Goal: Check status: Check status

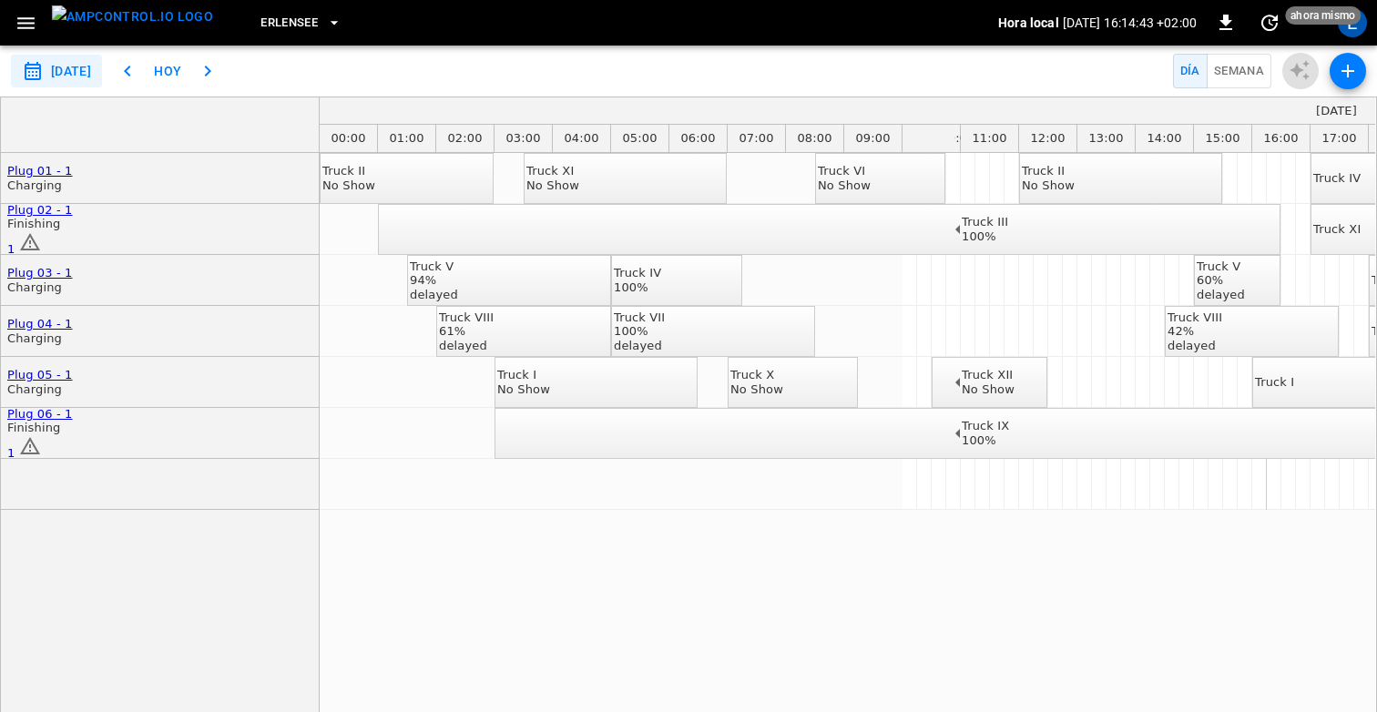
scroll to position [56, 0]
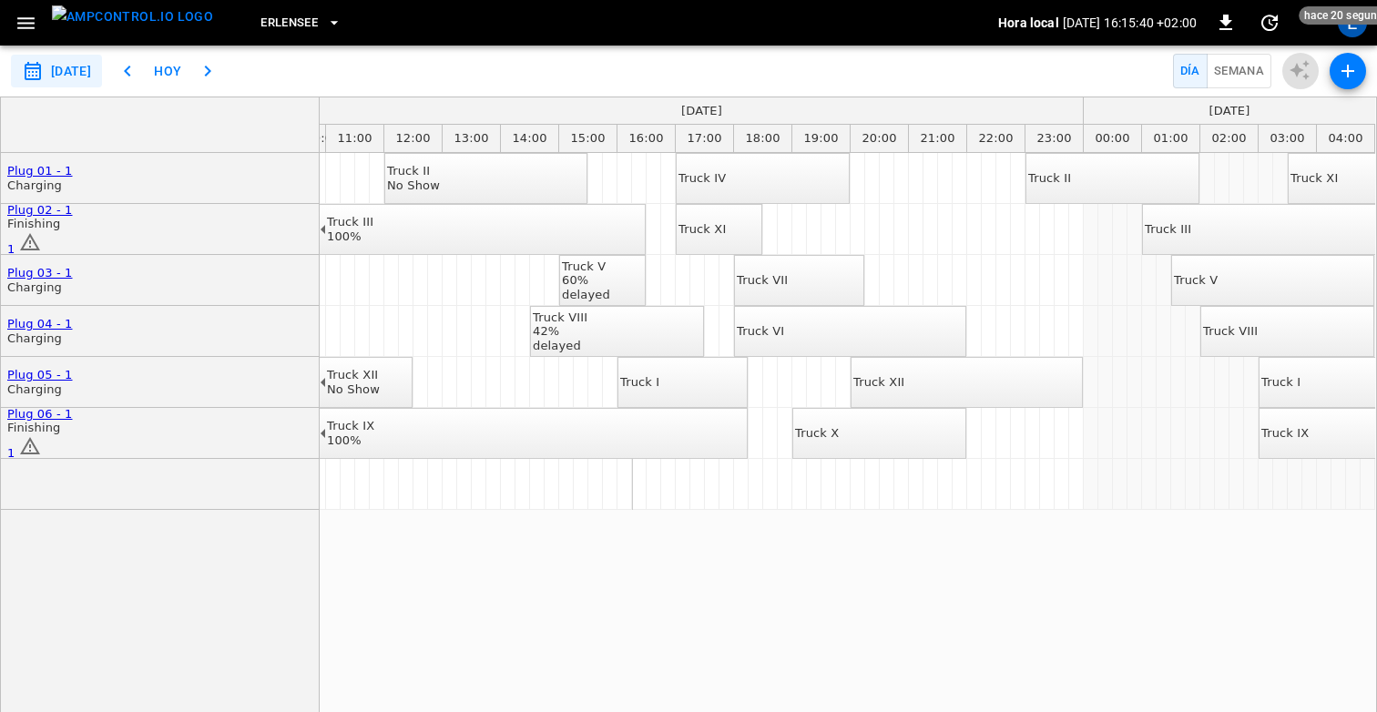
click at [374, 434] on div "Truck IX 100%" at bounding box center [350, 433] width 47 height 28
click at [36, 18] on icon "button" at bounding box center [26, 23] width 23 height 23
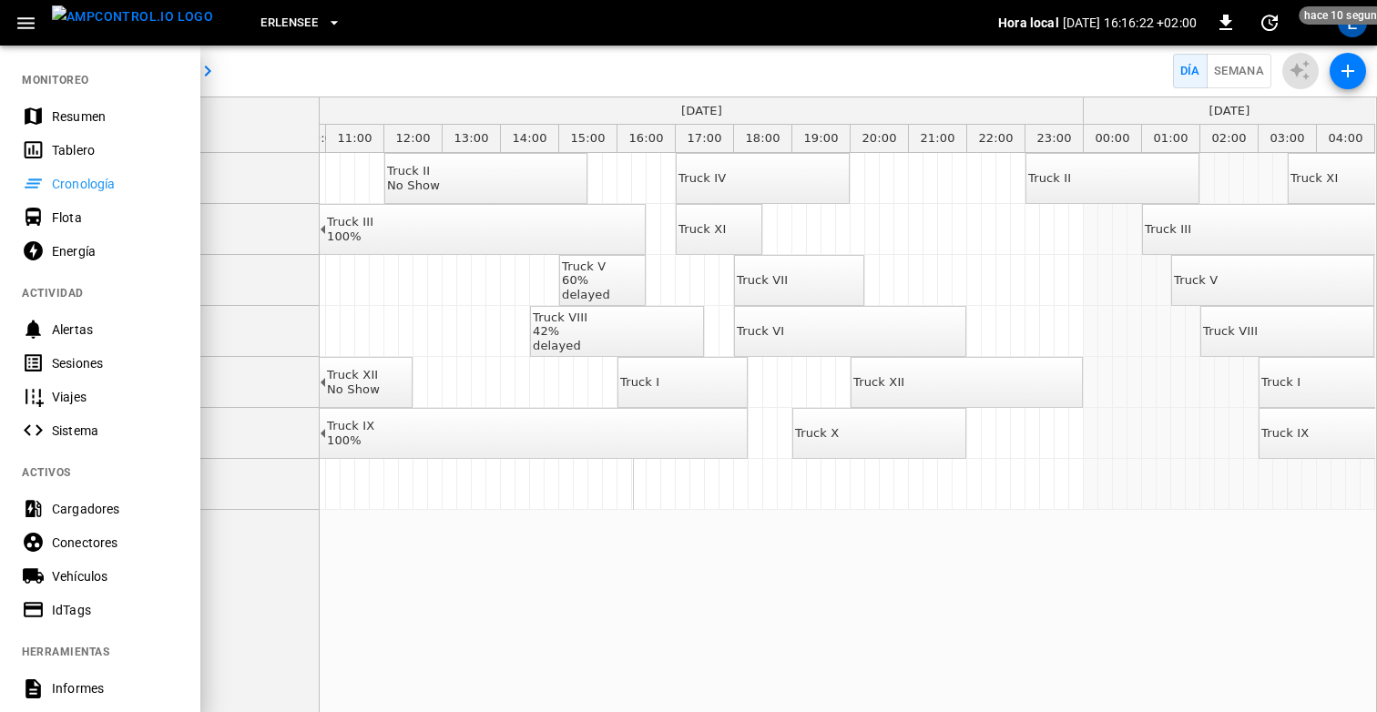
click at [89, 357] on div "Sesiones" at bounding box center [115, 363] width 127 height 18
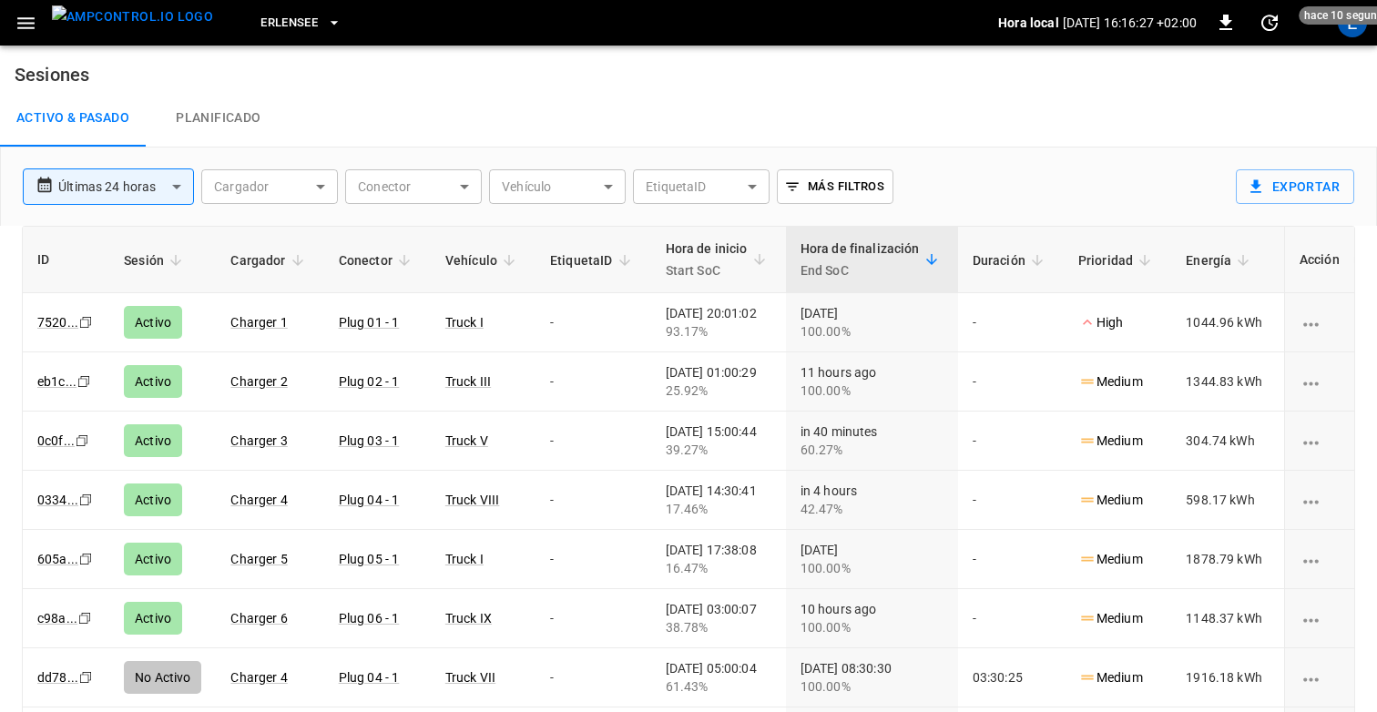
click at [28, 28] on icon "button" at bounding box center [25, 23] width 17 height 12
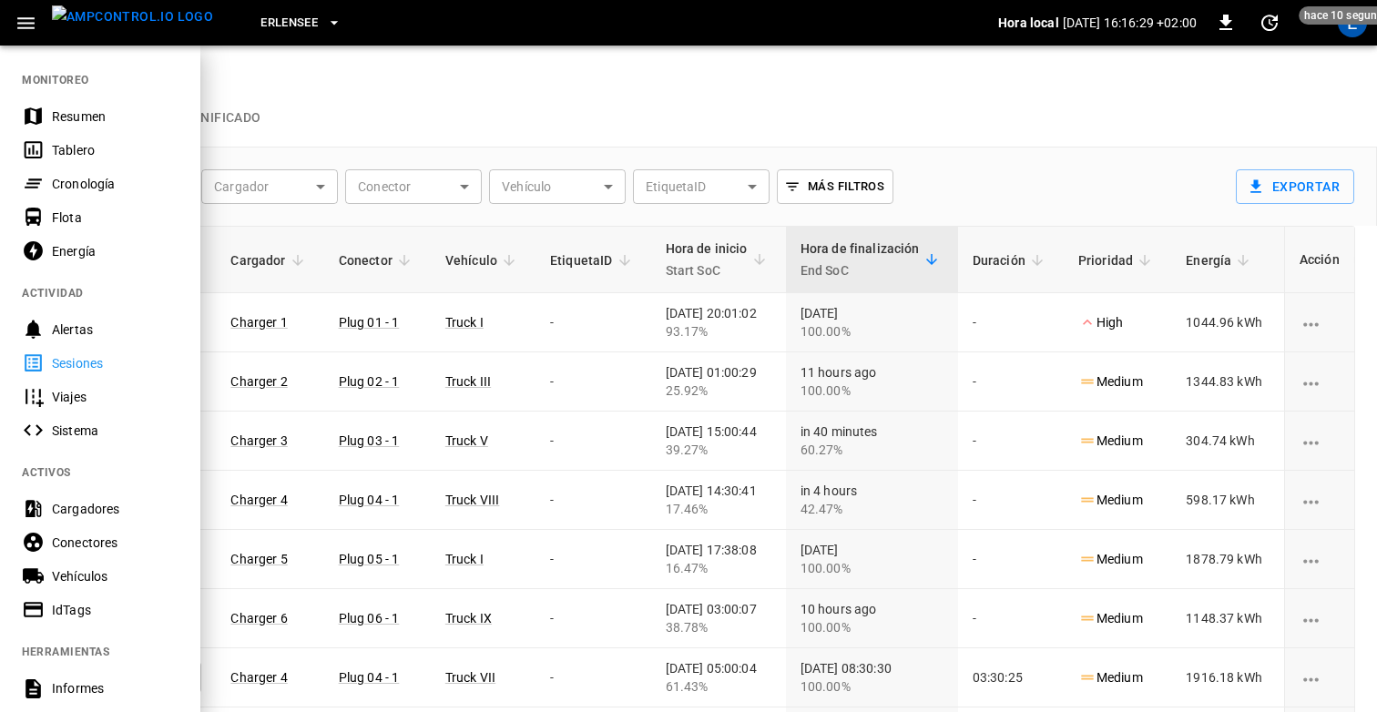
click at [335, 120] on div at bounding box center [688, 356] width 1377 height 712
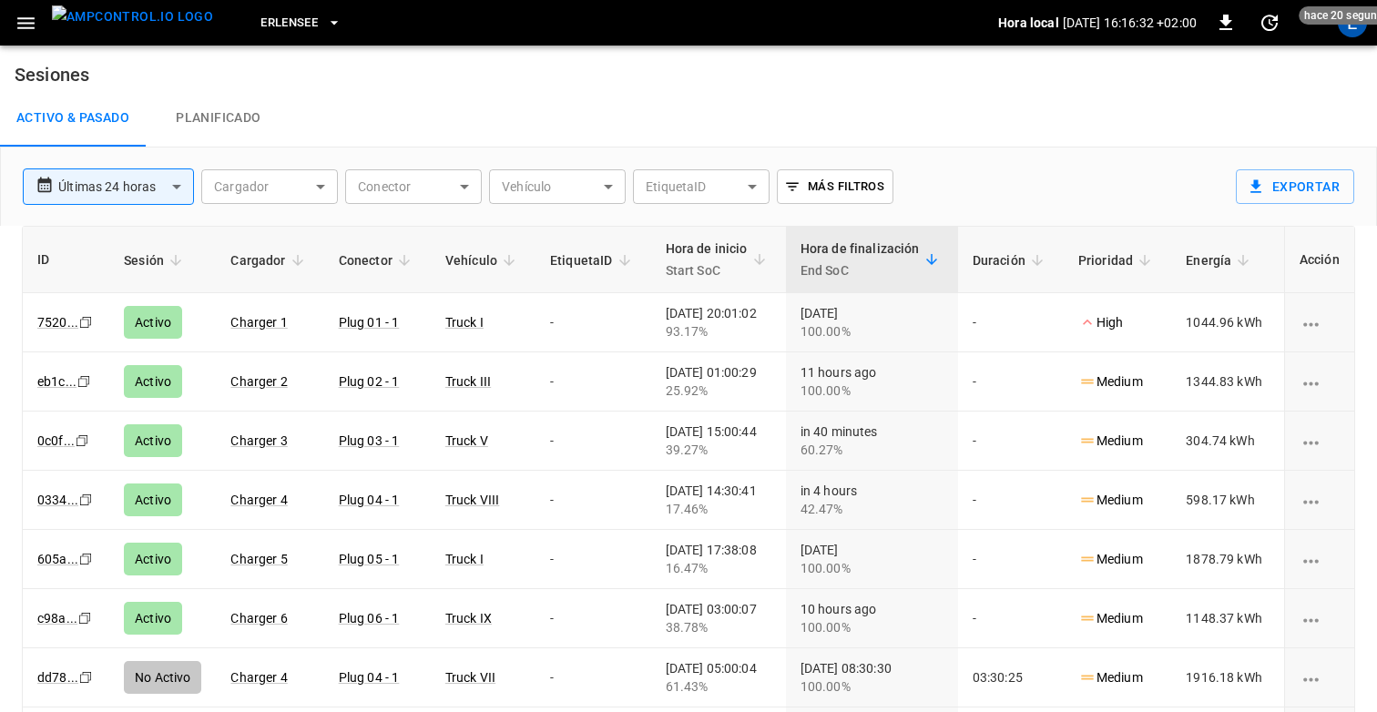
click at [19, 27] on icon "button" at bounding box center [25, 23] width 17 height 12
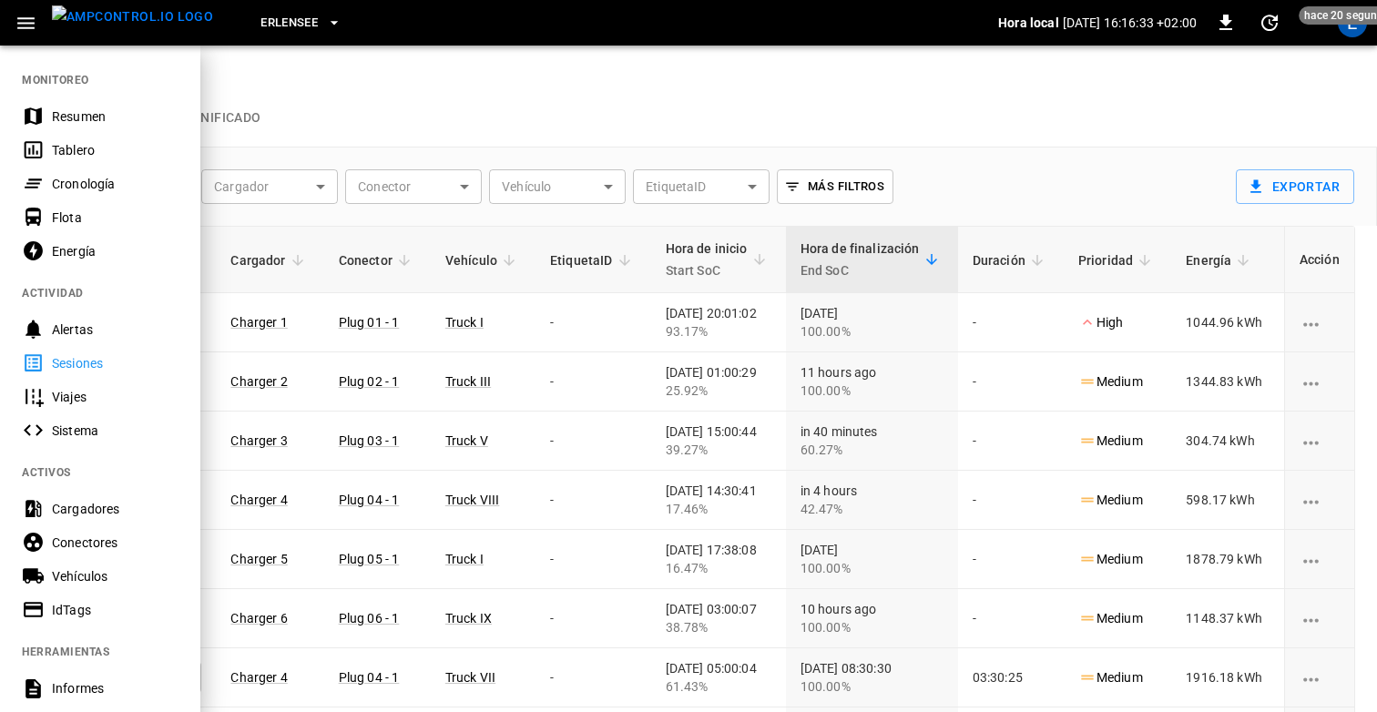
click at [80, 177] on div "Cronología" at bounding box center [115, 184] width 127 height 18
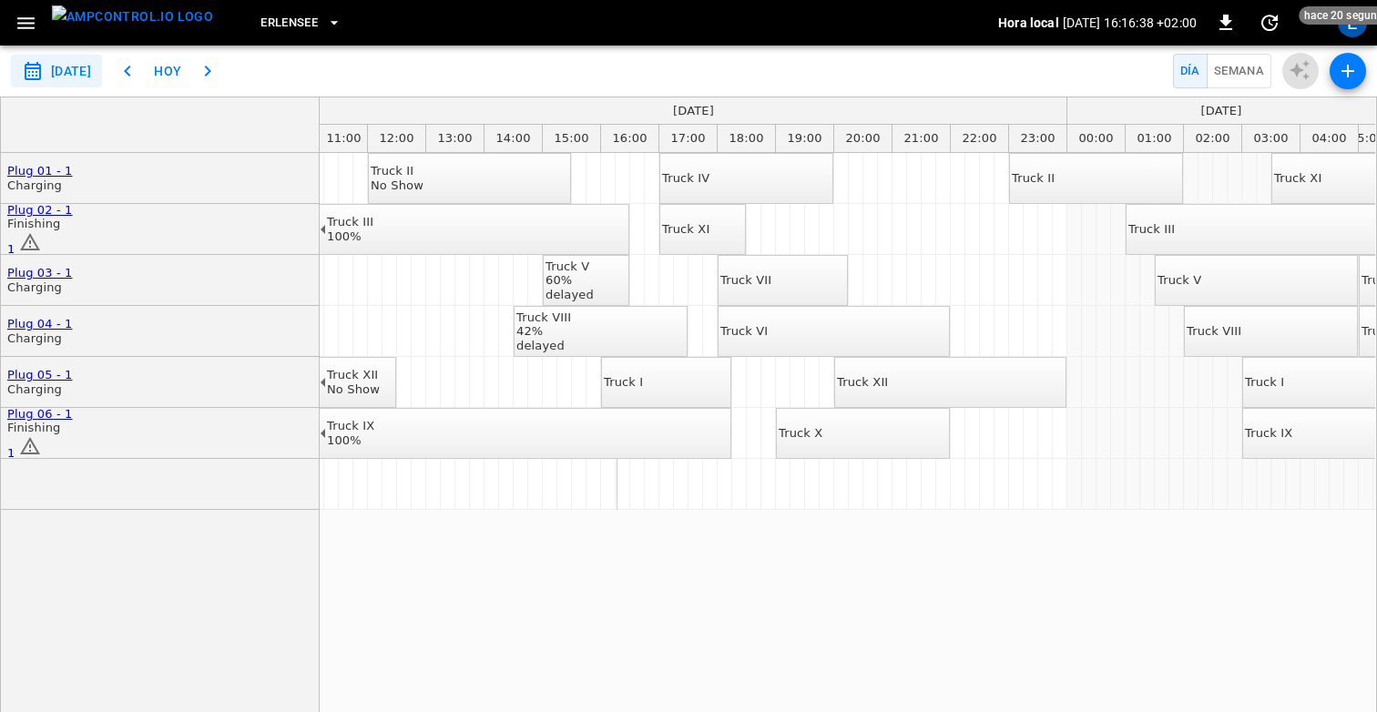
click at [594, 288] on div "delayed" at bounding box center [570, 295] width 48 height 15
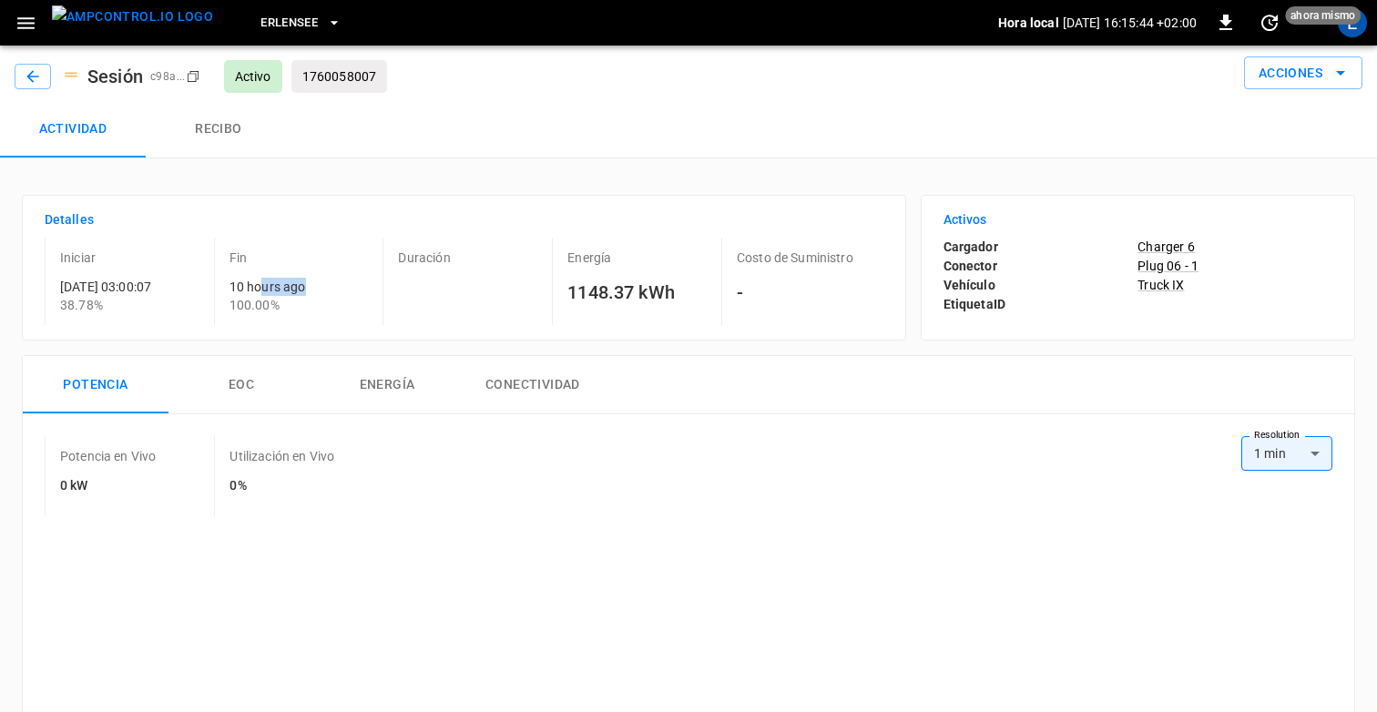
drag, startPoint x: 258, startPoint y: 290, endPoint x: 336, endPoint y: 291, distance: 78.3
click at [335, 291] on div "10 hours ago 100.00%" at bounding box center [303, 296] width 147 height 36
click at [383, 240] on div "Duración" at bounding box center [464, 281] width 162 height 87
click at [238, 77] on div "Activo" at bounding box center [250, 76] width 58 height 33
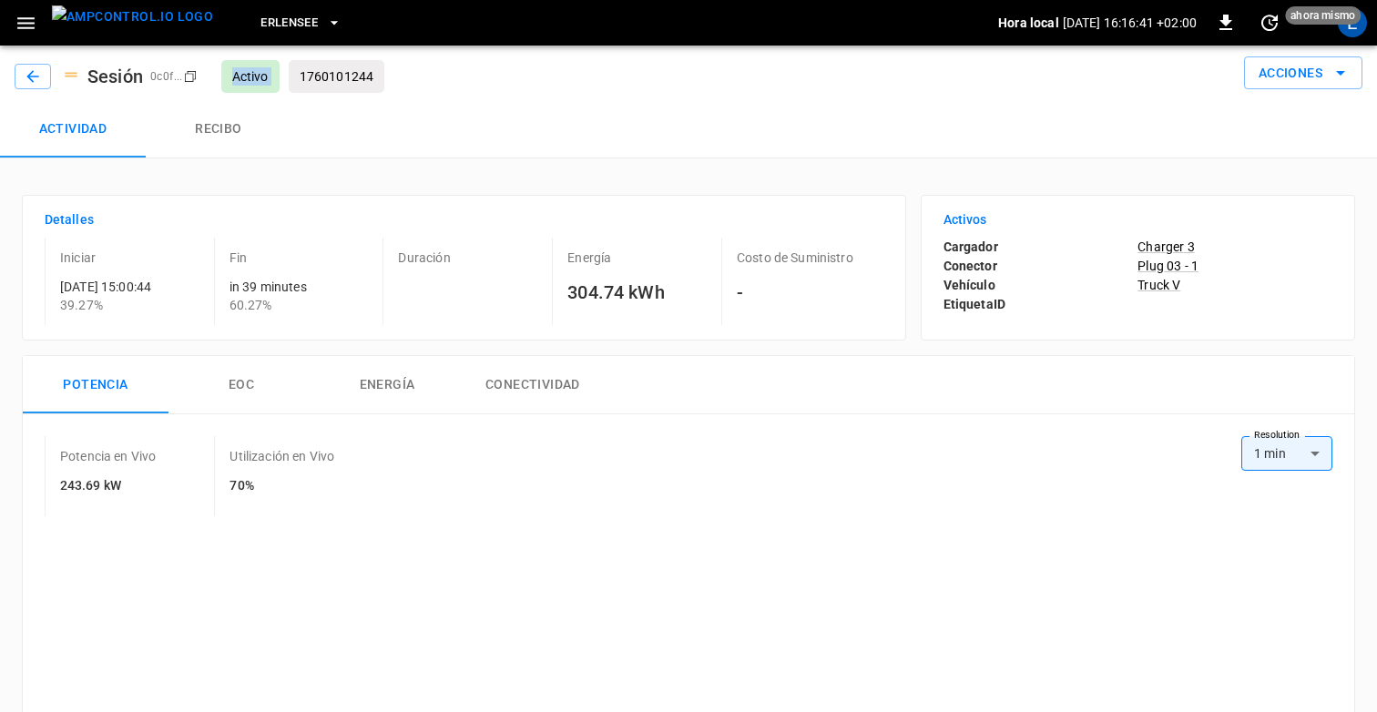
click at [238, 77] on div "Activo" at bounding box center [250, 76] width 58 height 33
click at [25, 77] on icon "button" at bounding box center [33, 76] width 18 height 18
click at [34, 81] on icon "button" at bounding box center [33, 76] width 18 height 18
click at [618, 96] on div "Sesión 0c0f ... Copy Activo 1760101244 Acciones" at bounding box center [688, 73] width 1377 height 55
click at [34, 78] on icon "button" at bounding box center [33, 76] width 18 height 18
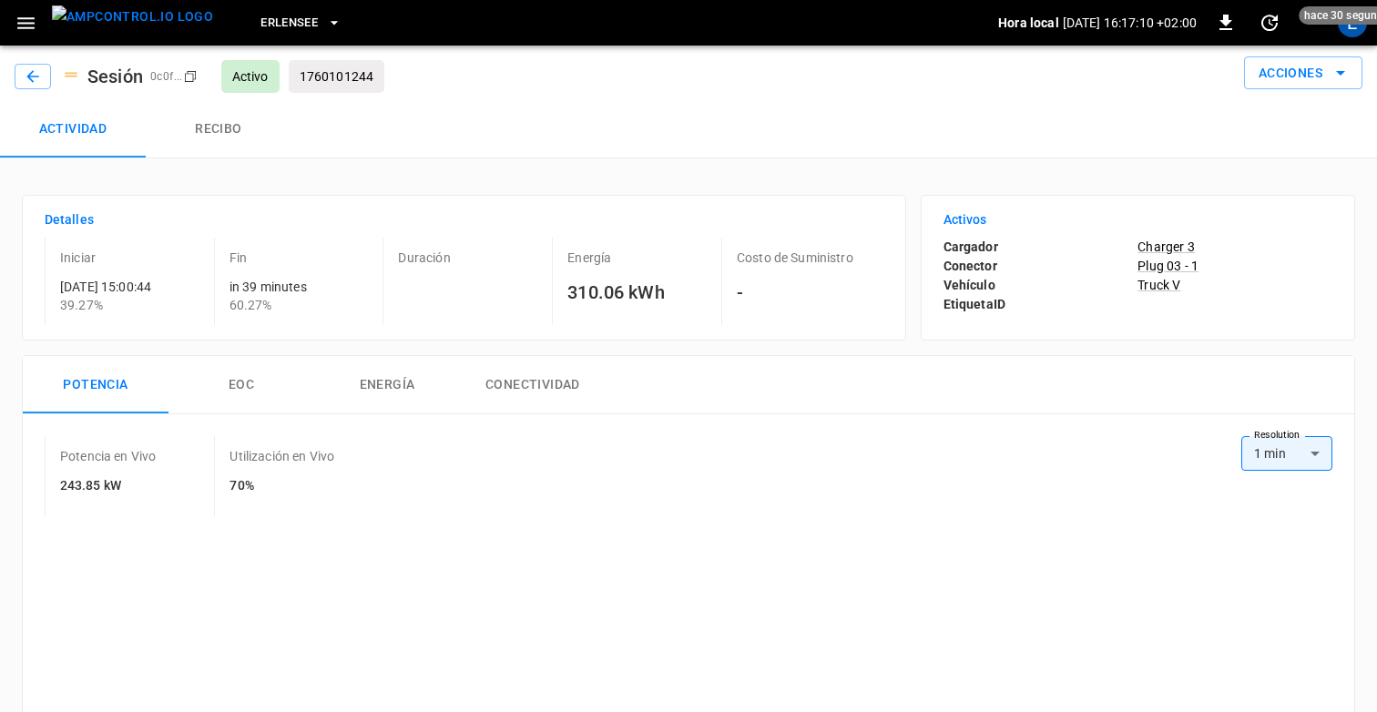
click at [243, 290] on div "in 39 minutes 60.27%" at bounding box center [303, 296] width 147 height 36
click at [482, 135] on div "Actividad Recibo" at bounding box center [688, 129] width 1377 height 58
click at [42, 75] on button "button" at bounding box center [33, 77] width 36 height 26
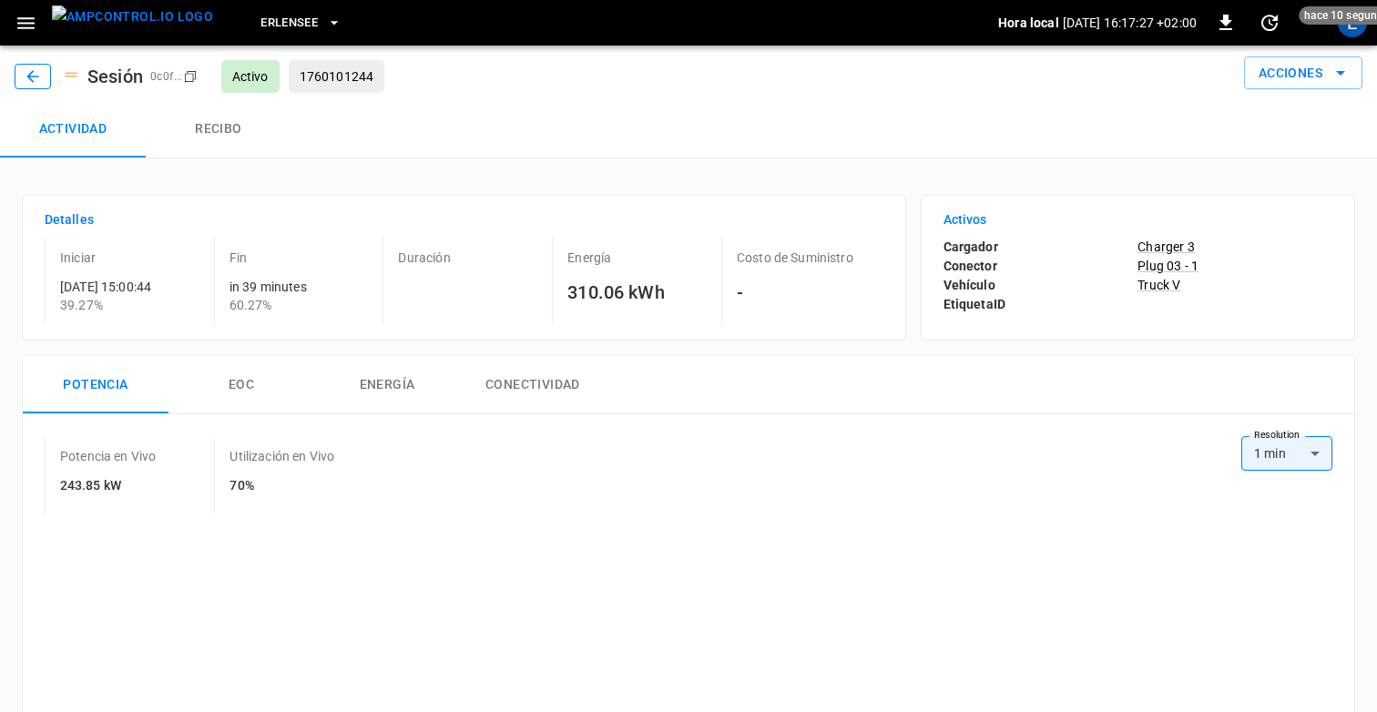
click at [36, 71] on icon "button" at bounding box center [33, 76] width 18 height 18
click at [30, 21] on icon "button" at bounding box center [26, 23] width 23 height 23
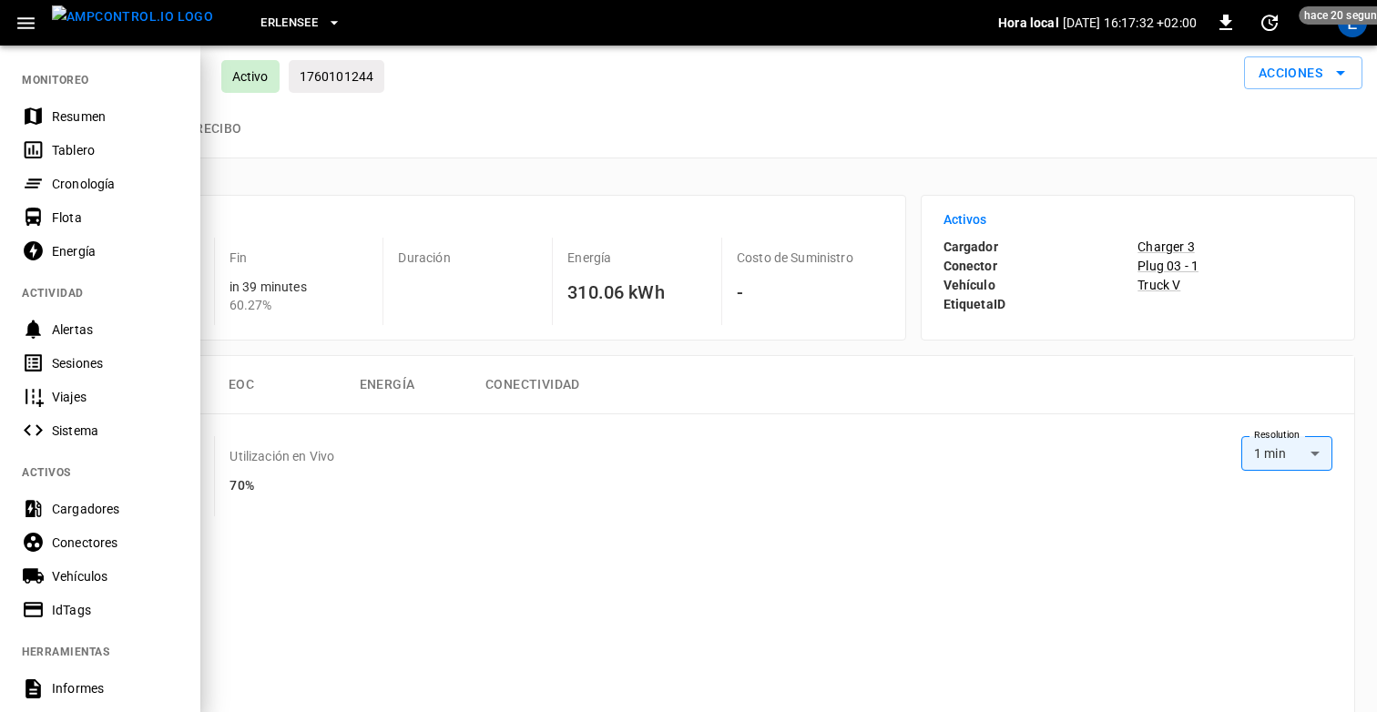
click at [360, 198] on div at bounding box center [688, 356] width 1377 height 712
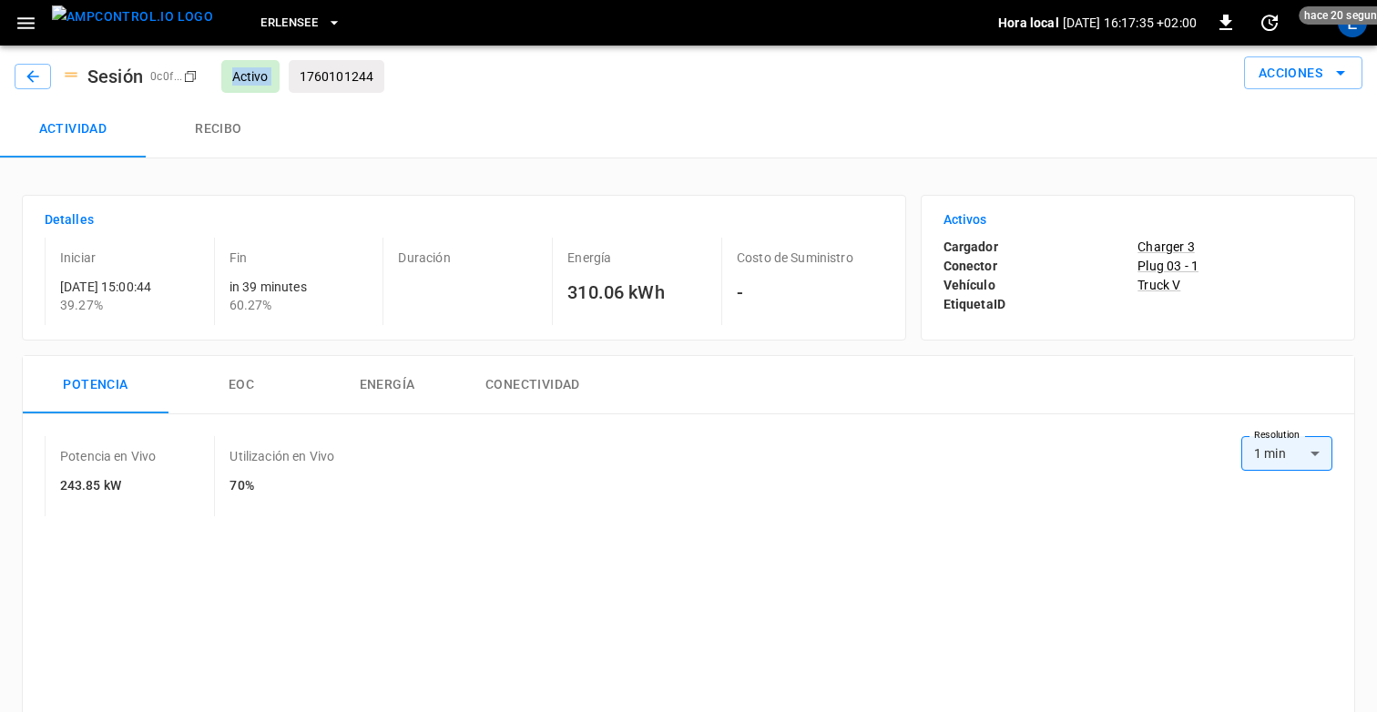
drag, startPoint x: 235, startPoint y: 78, endPoint x: 297, endPoint y: 81, distance: 62.0
click at [297, 81] on div "Sesión 0c0f ... Copy Activo 1760101244" at bounding box center [211, 76] width 392 height 33
drag, startPoint x: 224, startPoint y: 281, endPoint x: 316, endPoint y: 291, distance: 92.4
click at [316, 291] on div "Fin in 39 minutes 60.27%" at bounding box center [295, 281] width 162 height 87
click at [261, 187] on div "Detalles Iniciar 2025-10-10 15:00:44 39.27 % Fin in 39 minutes 60.27% Duración …" at bounding box center [456, 260] width 899 height 160
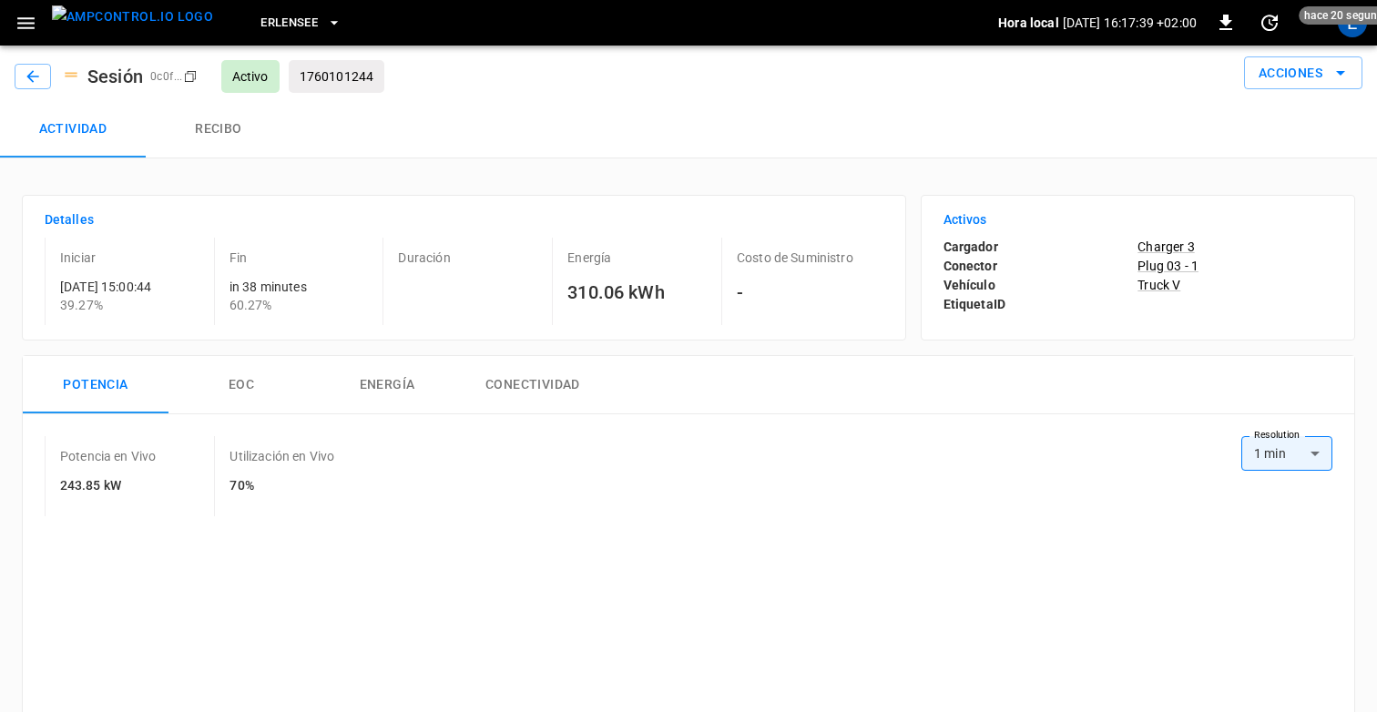
click at [30, 20] on icon "button" at bounding box center [26, 23] width 23 height 23
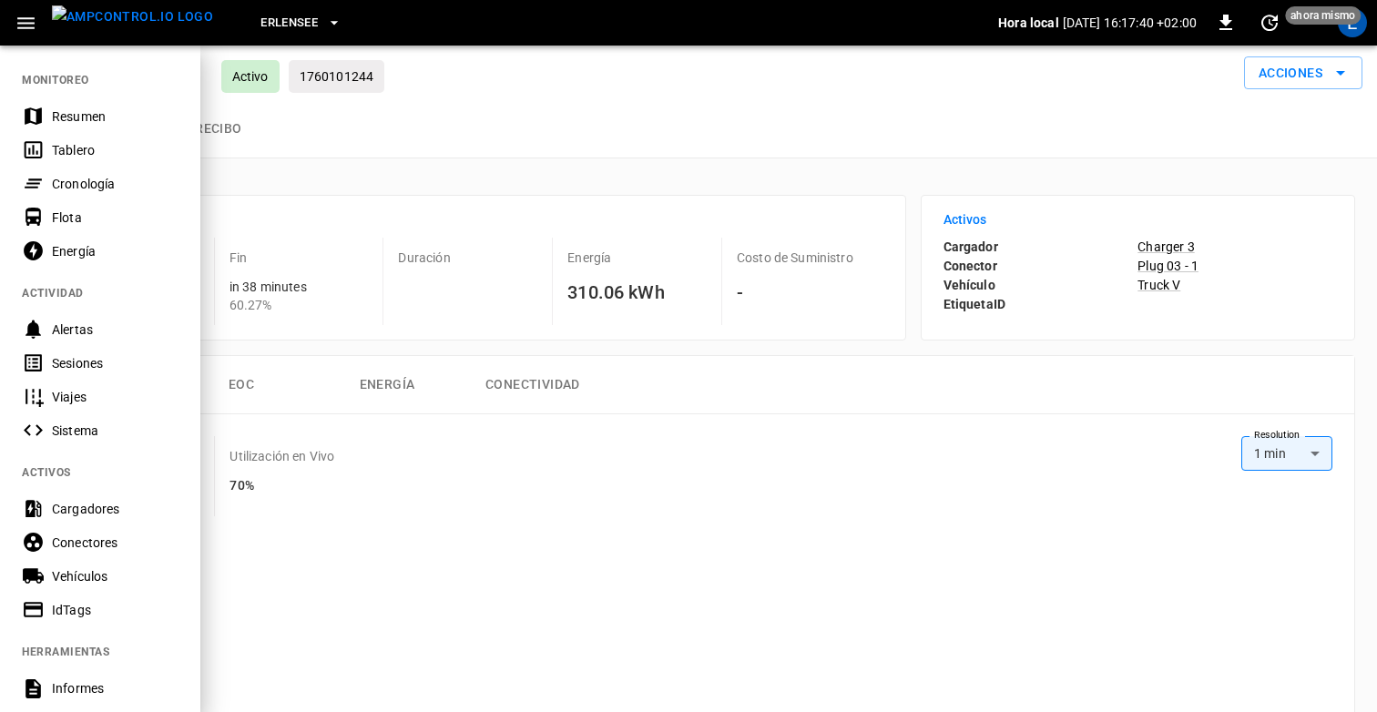
click at [70, 179] on div "Cronología" at bounding box center [115, 184] width 127 height 18
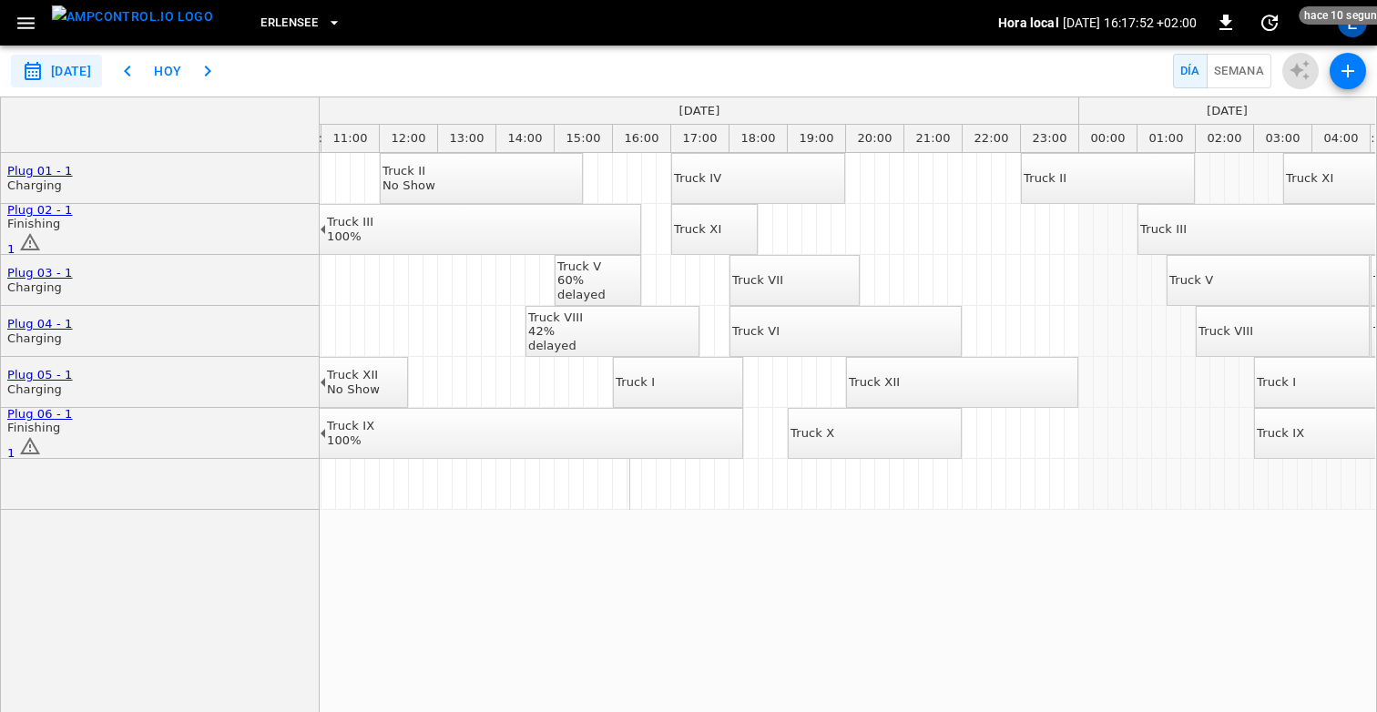
click at [583, 340] on div "delayed" at bounding box center [555, 346] width 55 height 15
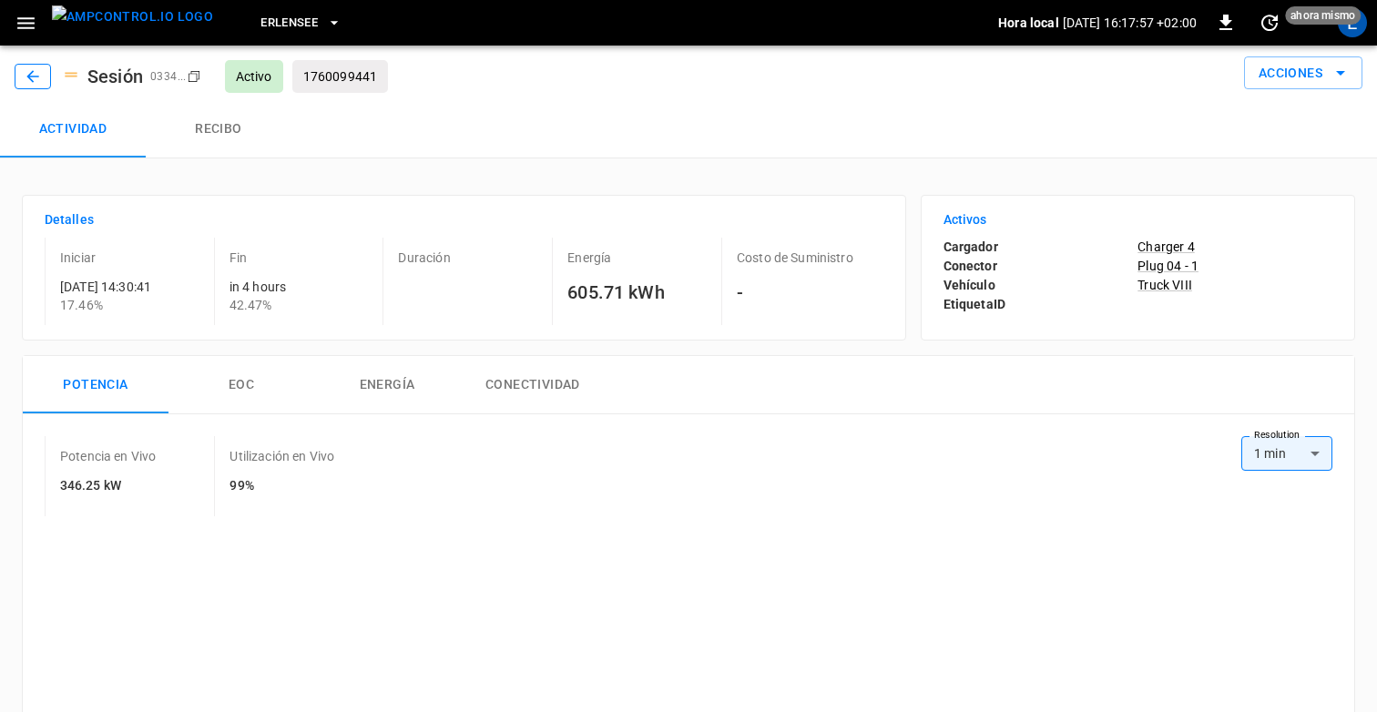
click at [30, 72] on icon "button" at bounding box center [32, 76] width 12 height 12
click at [21, 18] on icon "button" at bounding box center [25, 23] width 17 height 12
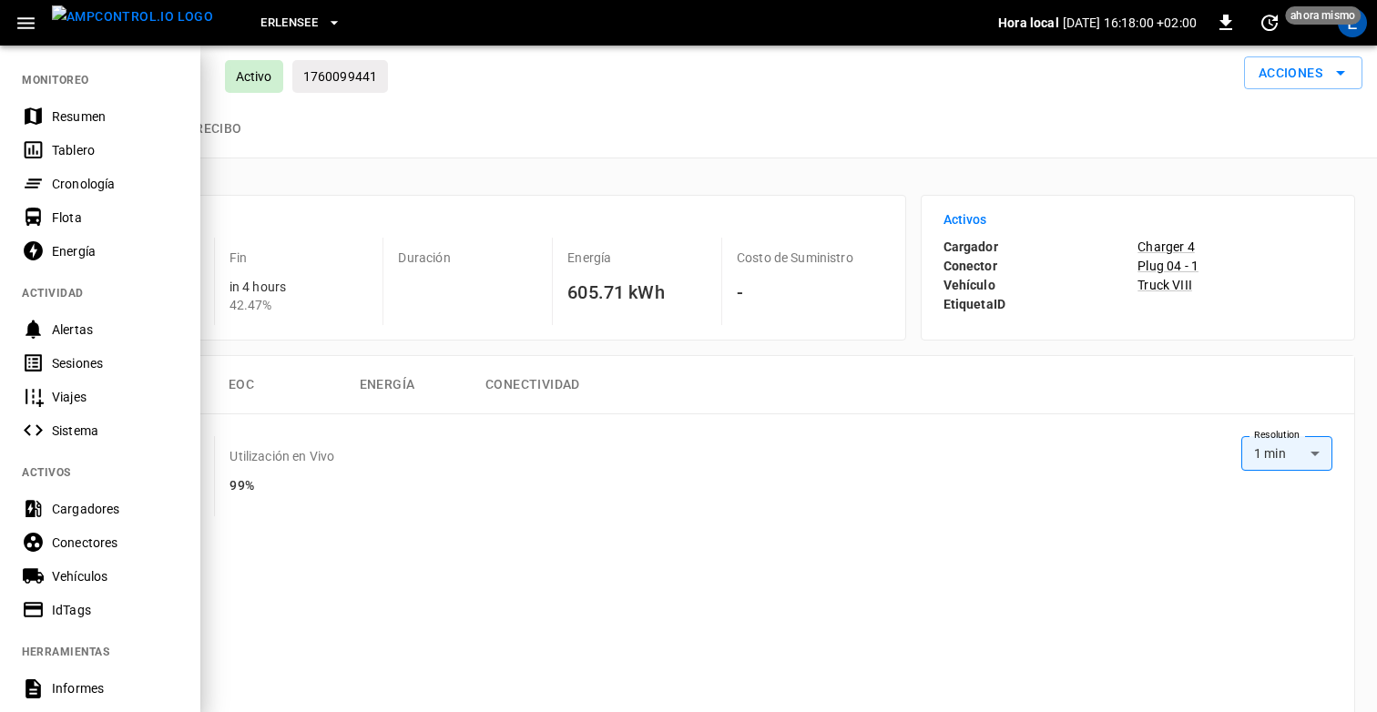
click at [82, 181] on div "Cronología" at bounding box center [115, 184] width 127 height 18
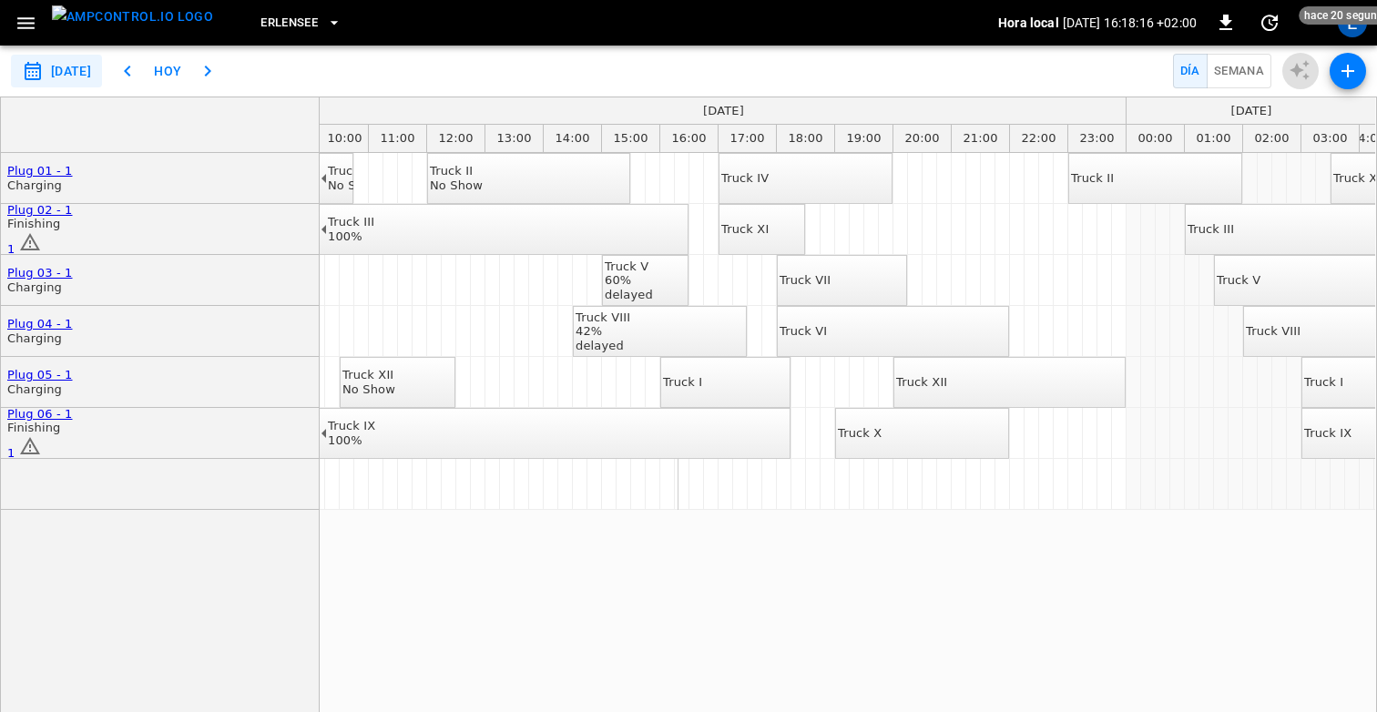
scroll to position [0, 593]
click at [762, 31] on div "Erlensee" at bounding box center [613, 23] width 771 height 43
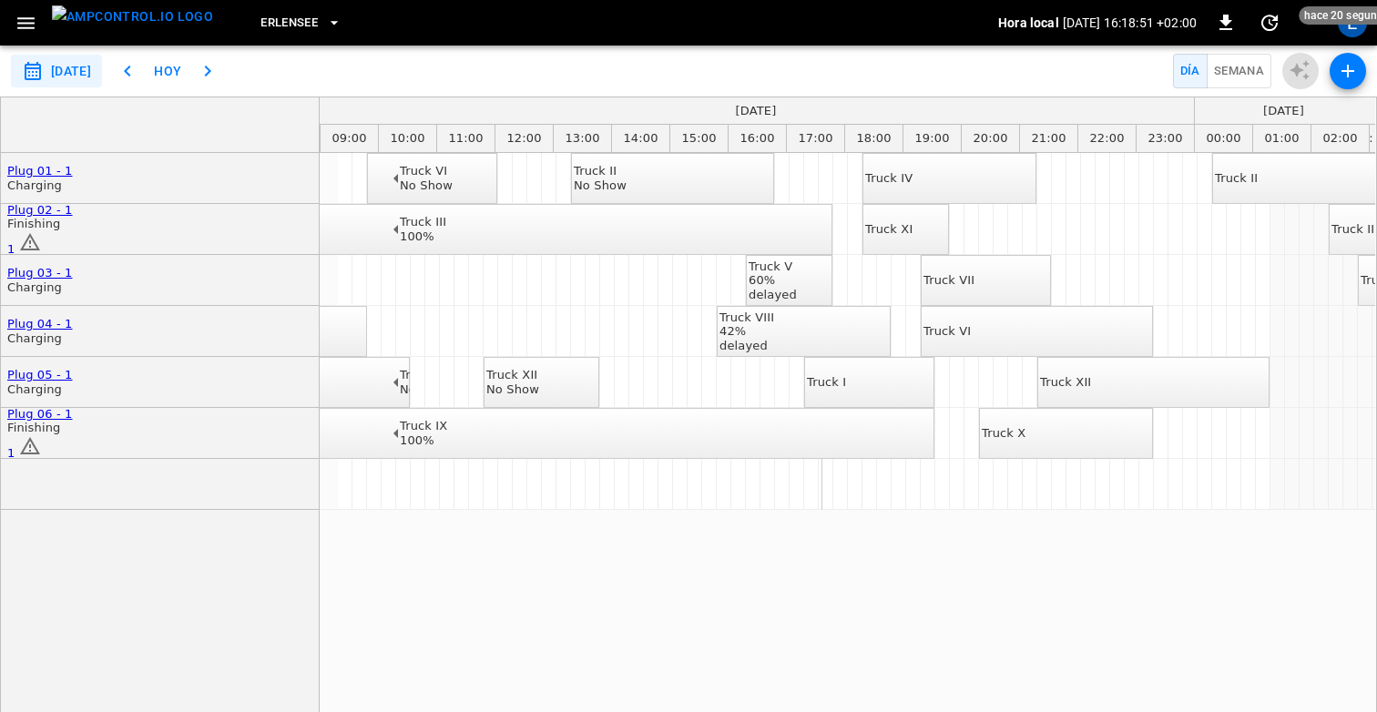
scroll to position [0, 0]
